Goal: Information Seeking & Learning: Find specific fact

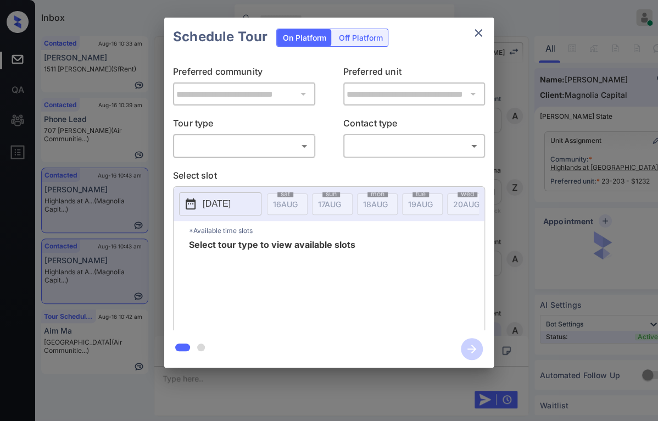
scroll to position [1797, 0]
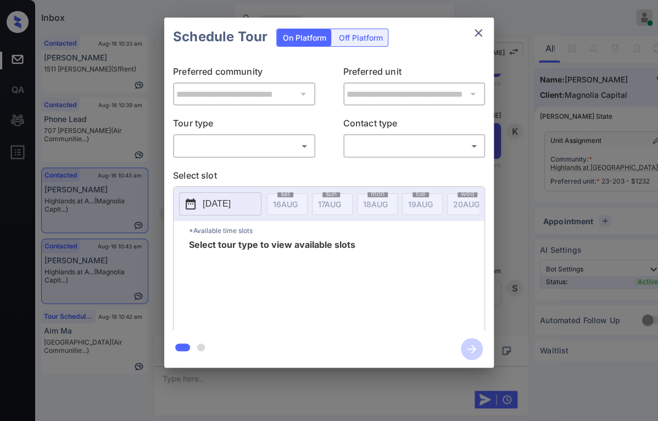
click at [245, 139] on body "Inbox Danielle Dela Cruz Online Set yourself offline Set yourself on break Prof…" at bounding box center [329, 210] width 658 height 421
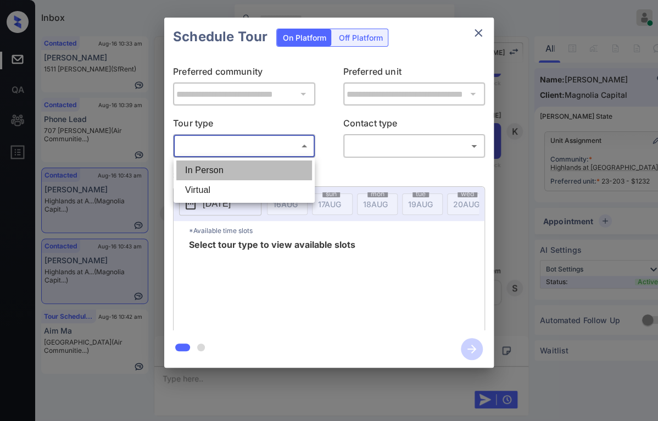
click at [203, 171] on li "In Person" at bounding box center [244, 170] width 136 height 20
type input "********"
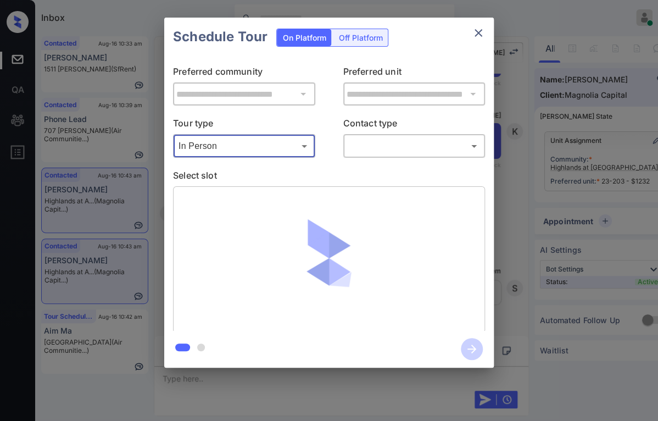
click at [396, 151] on body "Inbox Danielle Dela Cruz Online Set yourself offline Set yourself on break Prof…" at bounding box center [329, 210] width 658 height 421
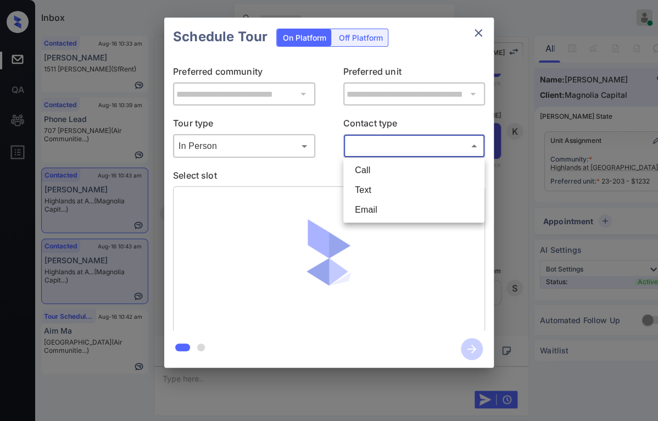
click at [281, 188] on div at bounding box center [329, 210] width 658 height 421
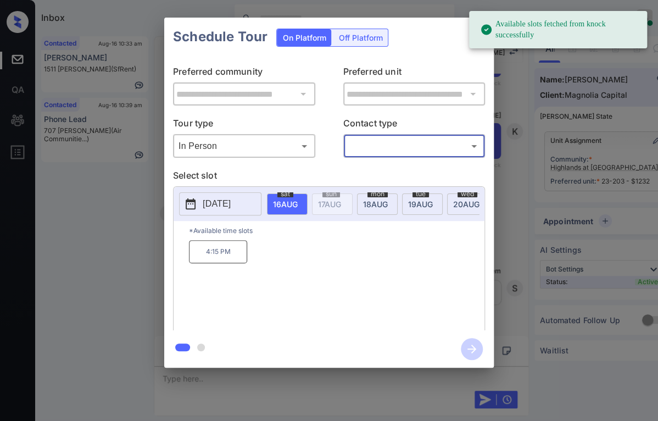
drag, startPoint x: 217, startPoint y: 203, endPoint x: 227, endPoint y: 207, distance: 10.8
click at [217, 203] on p "2025-08-16" at bounding box center [217, 203] width 28 height 13
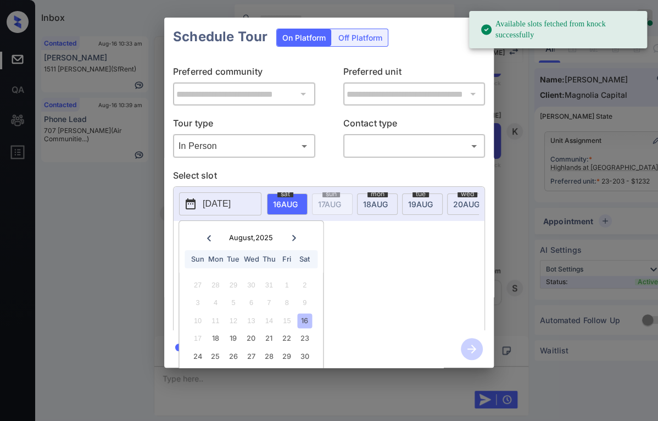
click at [292, 236] on icon at bounding box center [294, 237] width 4 height 6
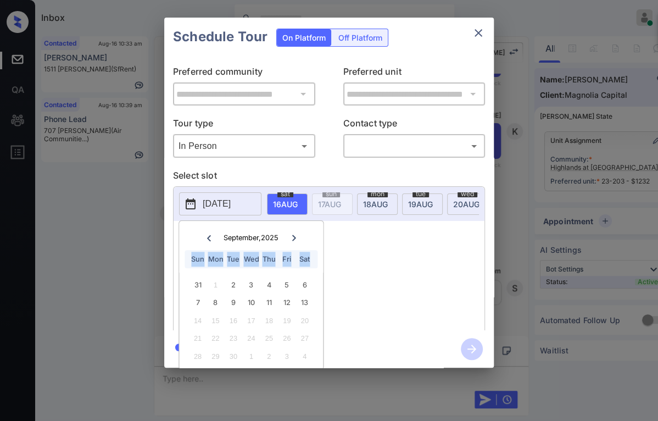
click at [292, 236] on icon at bounding box center [294, 237] width 4 height 6
click at [293, 237] on icon at bounding box center [293, 237] width 7 height 7
click at [466, 35] on div "Schedule Tour On Platform Off Platform" at bounding box center [328, 37] width 329 height 38
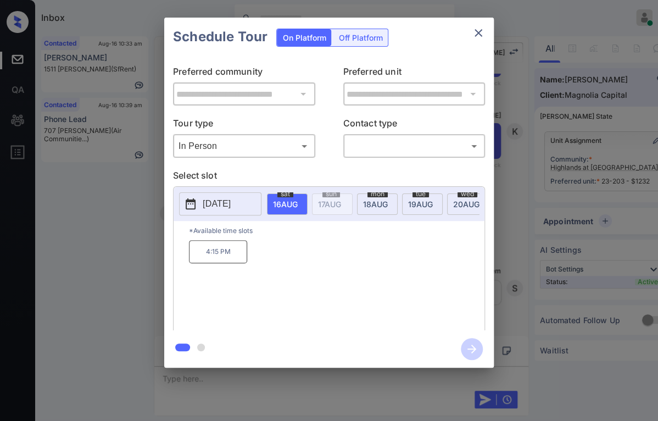
click at [482, 29] on icon "close" at bounding box center [478, 32] width 13 height 13
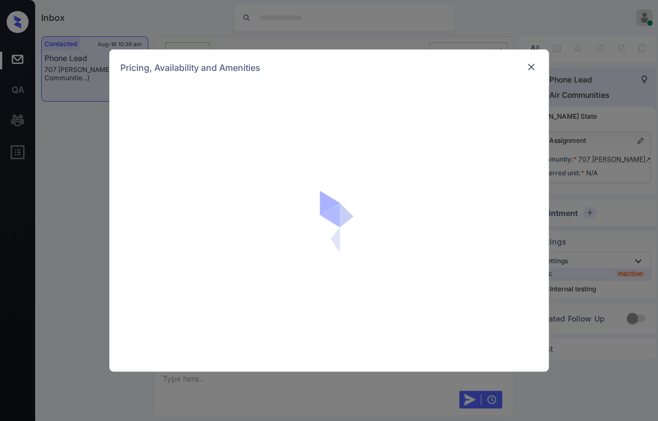
scroll to position [2212, 0]
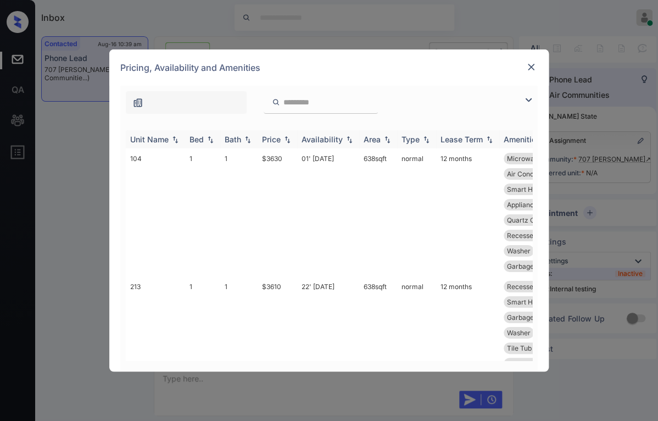
click at [197, 139] on div "Bed" at bounding box center [196, 139] width 14 height 9
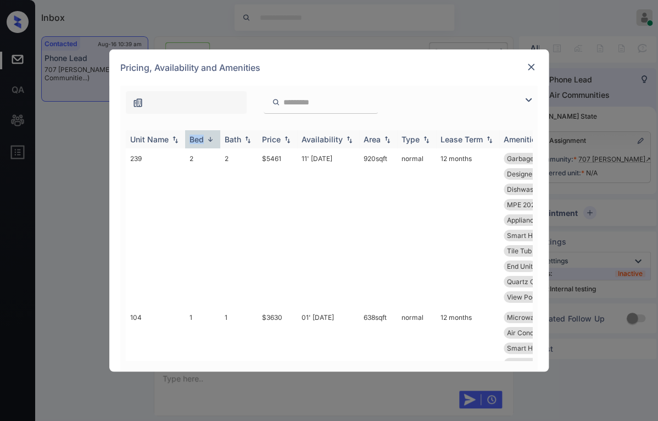
click at [197, 139] on div "Bed" at bounding box center [196, 139] width 14 height 9
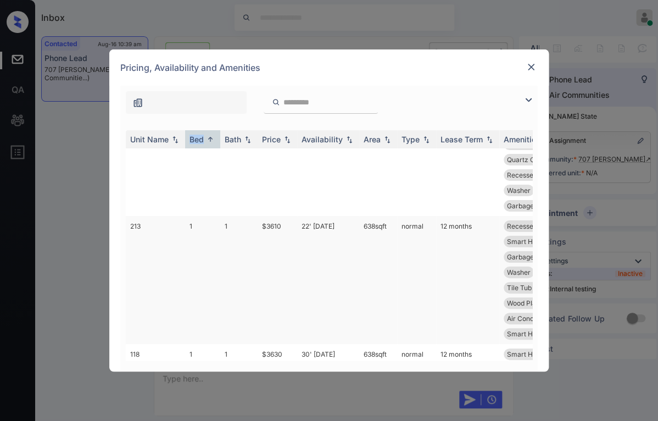
scroll to position [0, 0]
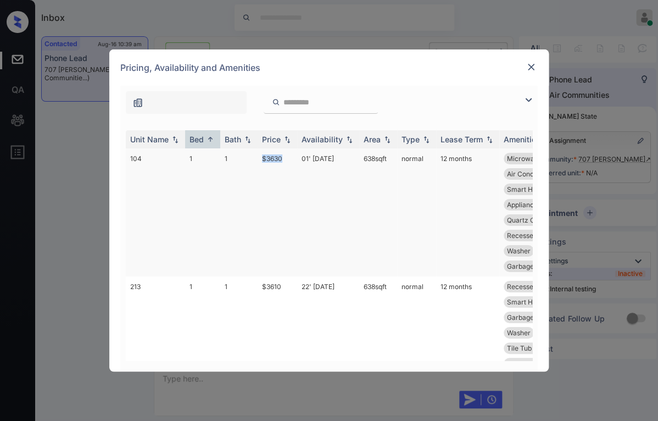
drag, startPoint x: 256, startPoint y: 158, endPoint x: 283, endPoint y: 158, distance: 27.5
click at [283, 158] on tr "104 1 1 $3630 01' Aug 25 638 sqft normal 12 months Microwave Smart Home Ligh...…" at bounding box center [413, 212] width 574 height 128
drag, startPoint x: 266, startPoint y: 283, endPoint x: 289, endPoint y: 280, distance: 23.3
click at [289, 280] on td "$3610" at bounding box center [278, 340] width 40 height 128
copy td "$3610"
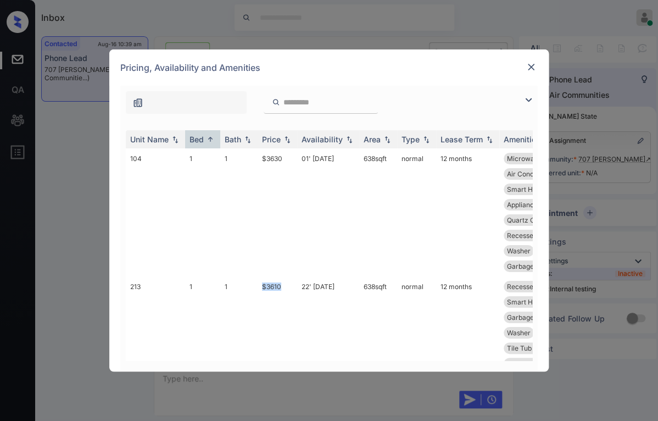
click at [532, 65] on img at bounding box center [531, 67] width 11 height 11
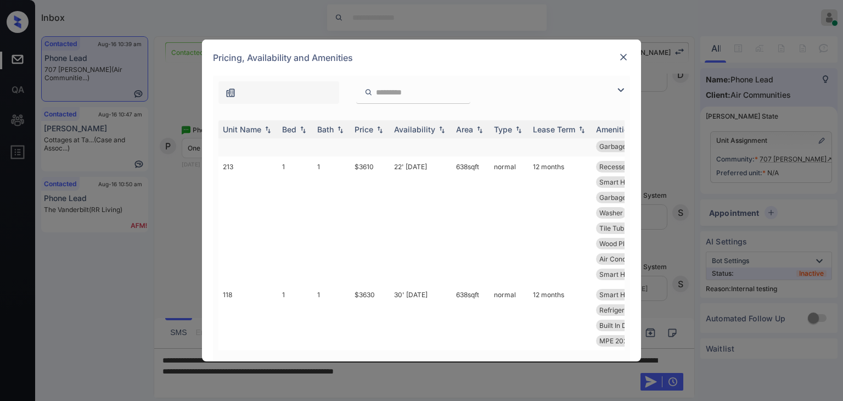
scroll to position [55, 0]
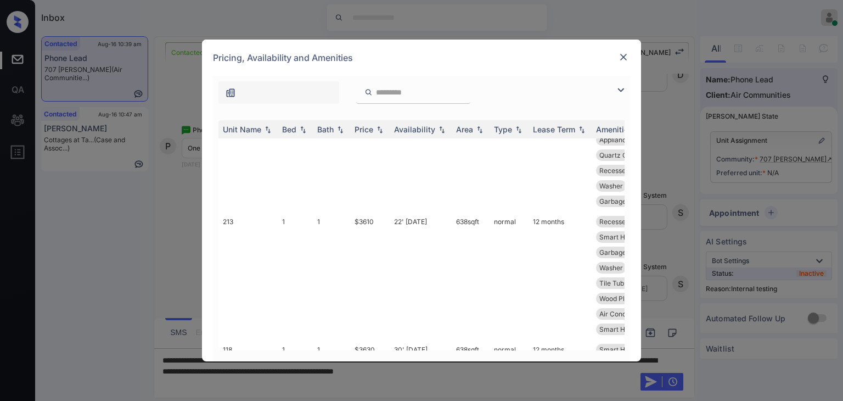
click at [624, 58] on img at bounding box center [623, 57] width 11 height 11
